Goal: Information Seeking & Learning: Learn about a topic

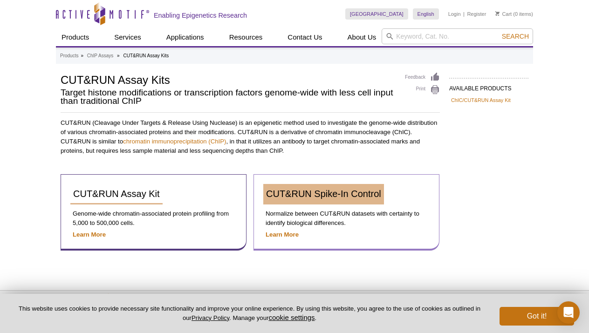
click at [324, 200] on link "CUT&RUN Spike-In Control" at bounding box center [323, 194] width 121 height 21
click at [290, 189] on span "CUT&RUN Spike-In Control" at bounding box center [323, 194] width 115 height 10
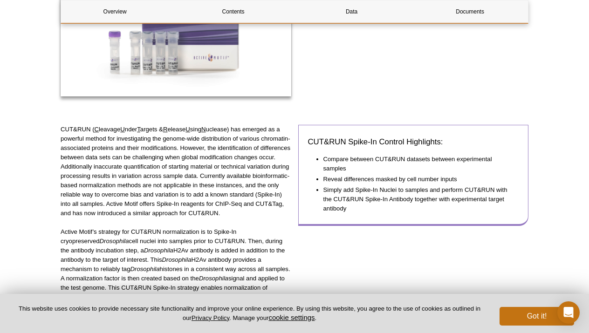
scroll to position [222, 0]
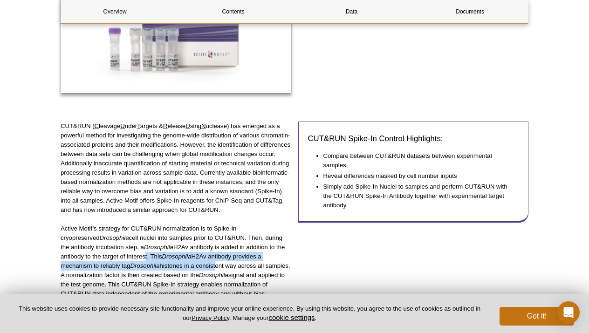
drag, startPoint x: 111, startPoint y: 253, endPoint x: 177, endPoint y: 267, distance: 67.1
click at [177, 267] on p "Active [PERSON_NAME]’s strategy for CUT&RUN normalization is to Spike-In cryopr…" at bounding box center [176, 261] width 231 height 75
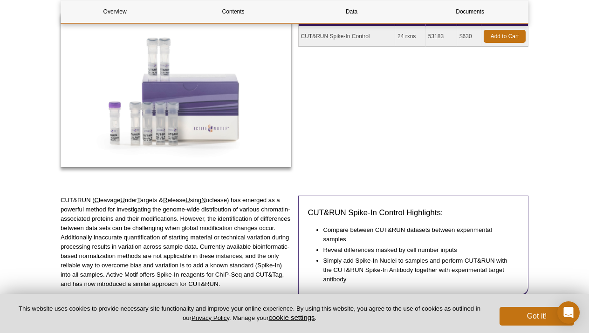
scroll to position [149, 0]
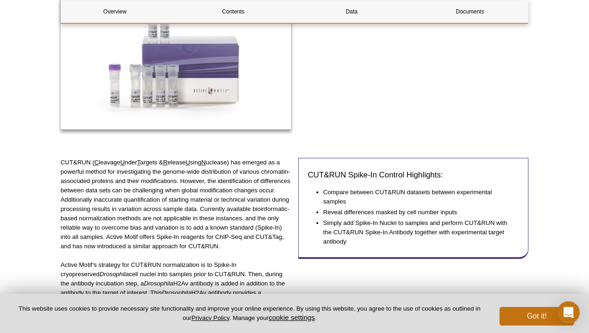
scroll to position [187, 0]
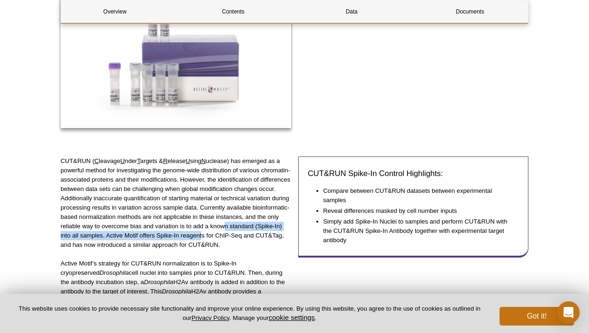
drag, startPoint x: 203, startPoint y: 234, endPoint x: 223, endPoint y: 221, distance: 23.3
click at [223, 221] on p "CUT&RUN ( C leavage U nder T argets & R elease U sing N uclease) has emerged as…" at bounding box center [176, 203] width 231 height 93
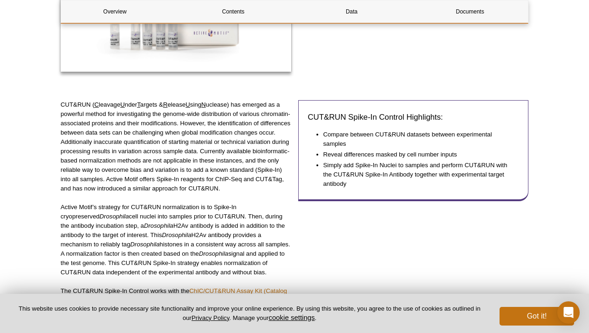
scroll to position [244, 0]
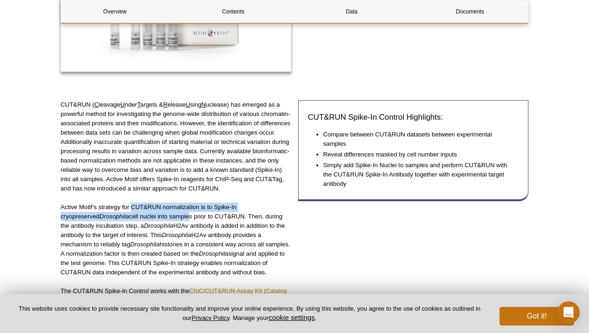
drag, startPoint x: 131, startPoint y: 209, endPoint x: 149, endPoint y: 218, distance: 20.0
click at [149, 218] on p "Active Motif’s strategy for CUT&RUN normalization is to Spike-In cryopreserved …" at bounding box center [176, 240] width 231 height 75
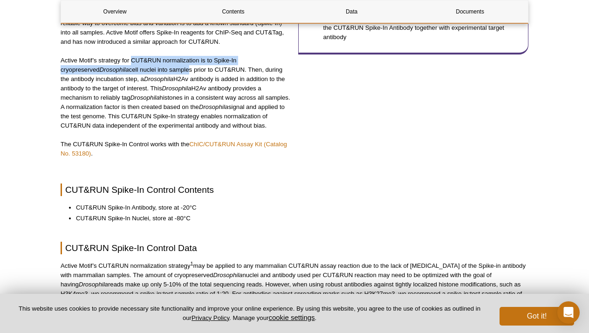
scroll to position [393, 0]
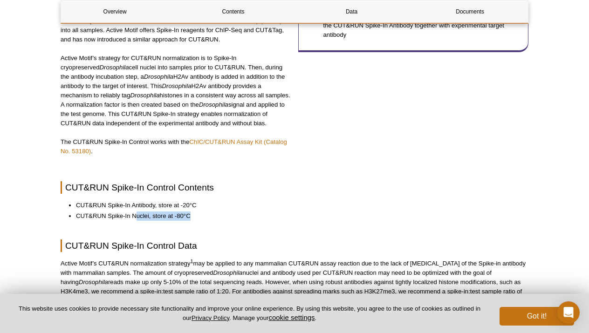
drag, startPoint x: 135, startPoint y: 217, endPoint x: 189, endPoint y: 214, distance: 54.7
click at [189, 214] on li "CUT&RUN Spike-In Nuclei, store at -80°C" at bounding box center [297, 216] width 443 height 9
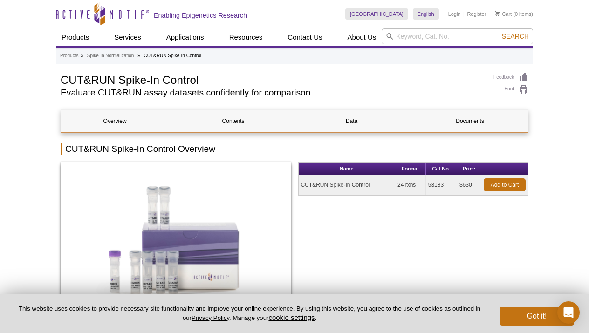
scroll to position [0, 0]
